Goal: Task Accomplishment & Management: Use online tool/utility

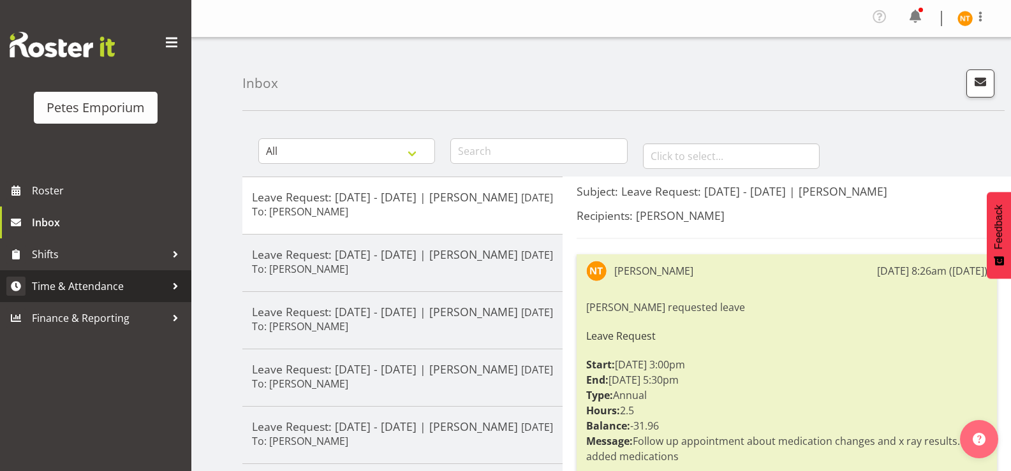
click at [72, 294] on span "Time & Attendance" at bounding box center [99, 286] width 134 height 19
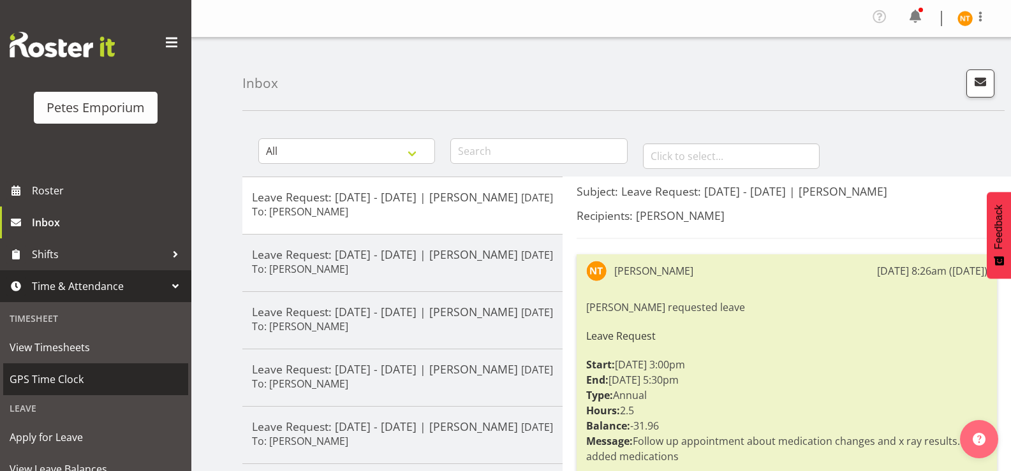
click at [55, 374] on span "GPS Time Clock" at bounding box center [96, 379] width 172 height 19
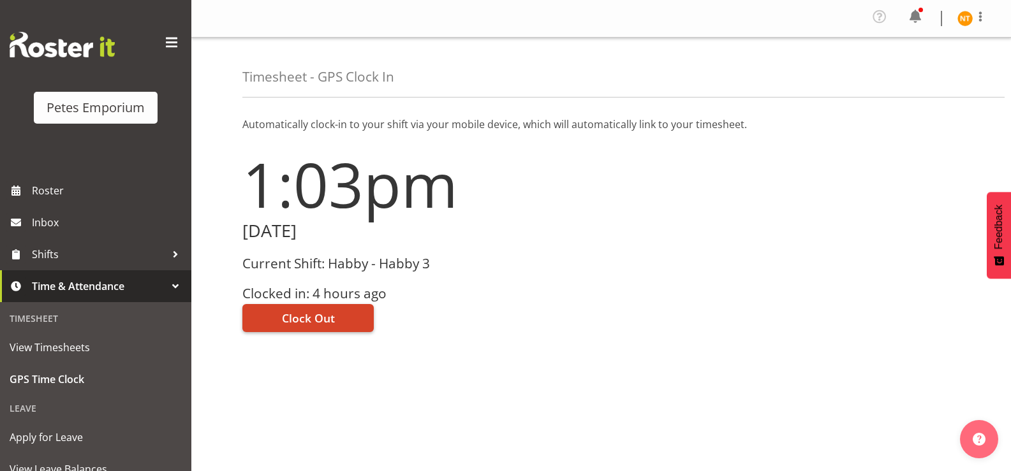
click at [319, 321] on span "Clock Out" at bounding box center [308, 318] width 53 height 17
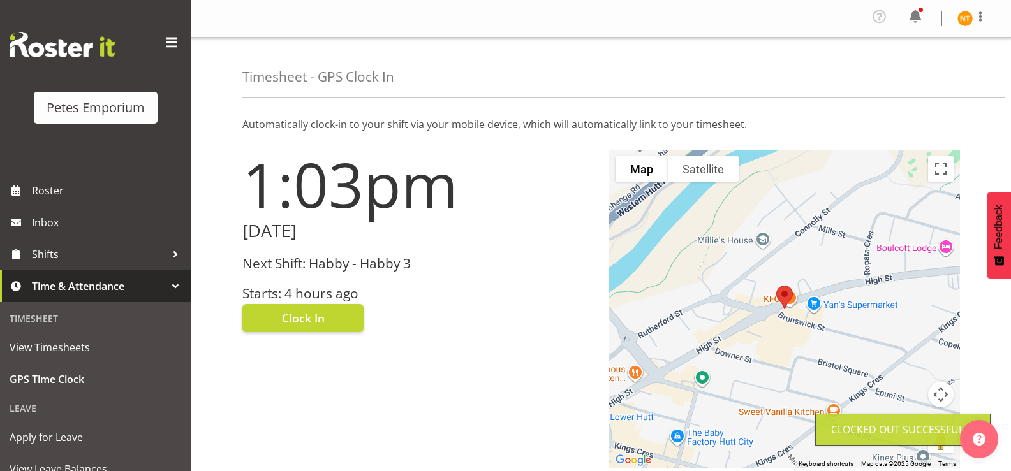
click at [967, 22] on img at bounding box center [964, 18] width 15 height 15
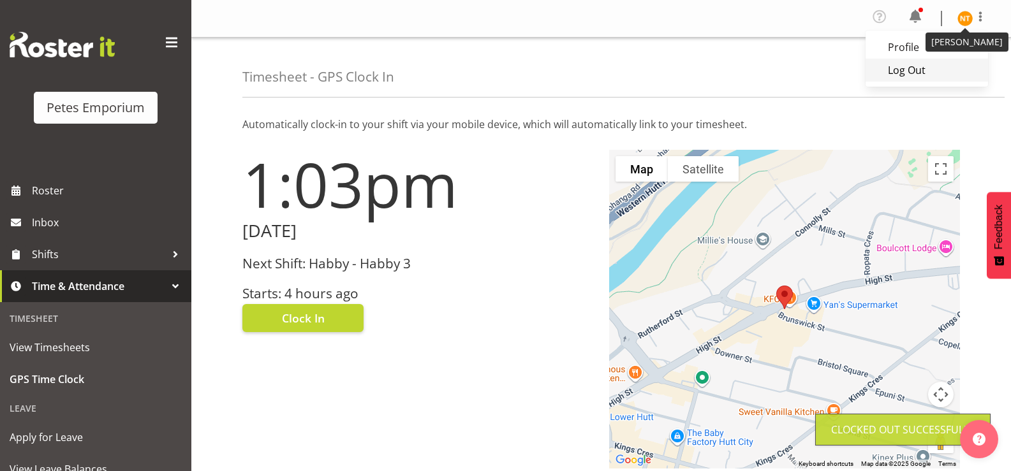
click at [914, 71] on link "Log Out" at bounding box center [926, 70] width 122 height 23
